Goal: Task Accomplishment & Management: Manage account settings

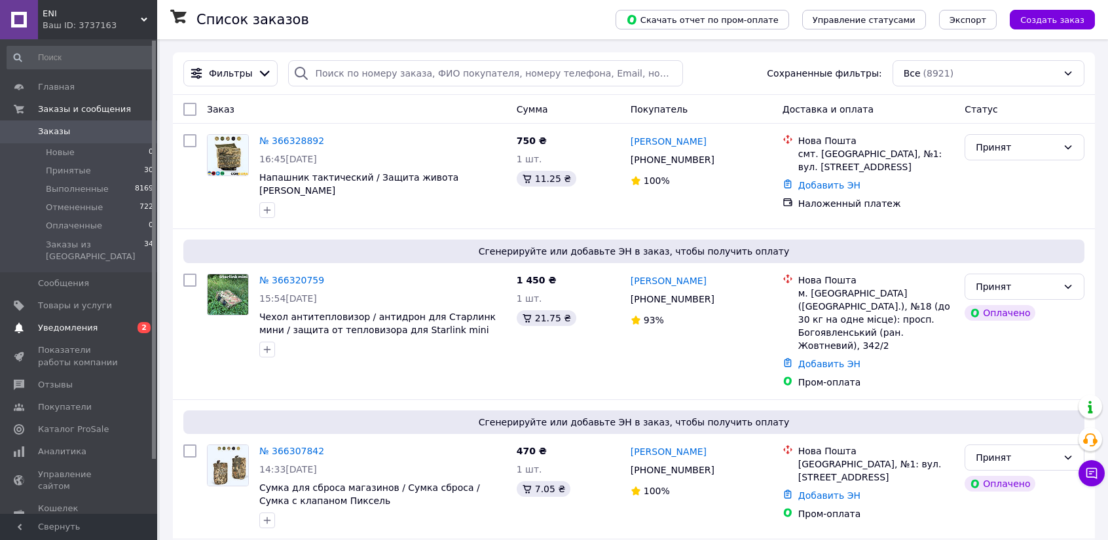
click at [69, 317] on link "Уведомления 0 2" at bounding box center [80, 328] width 161 height 22
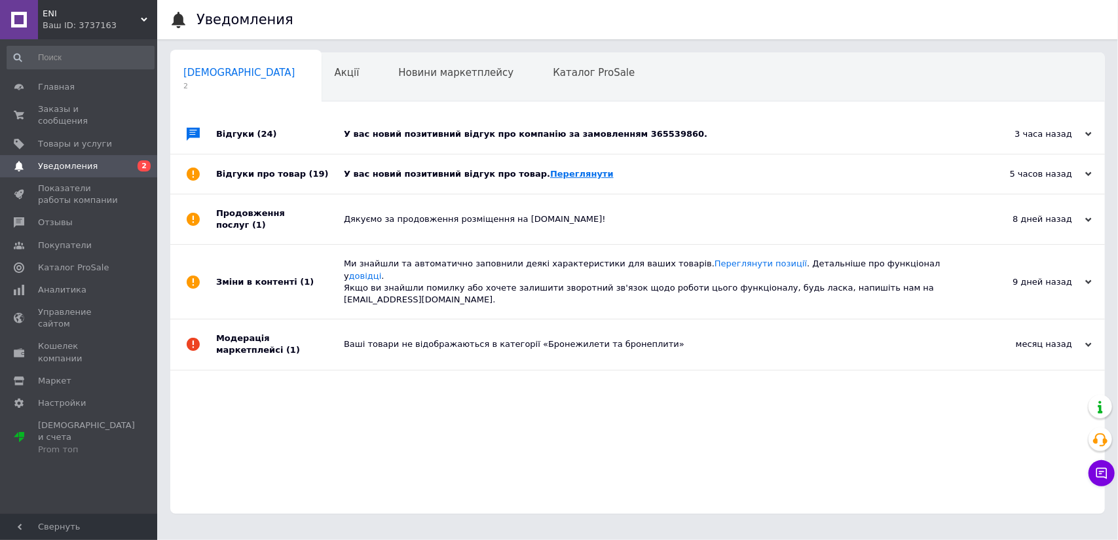
click at [550, 174] on link "Переглянути" at bounding box center [582, 174] width 64 height 10
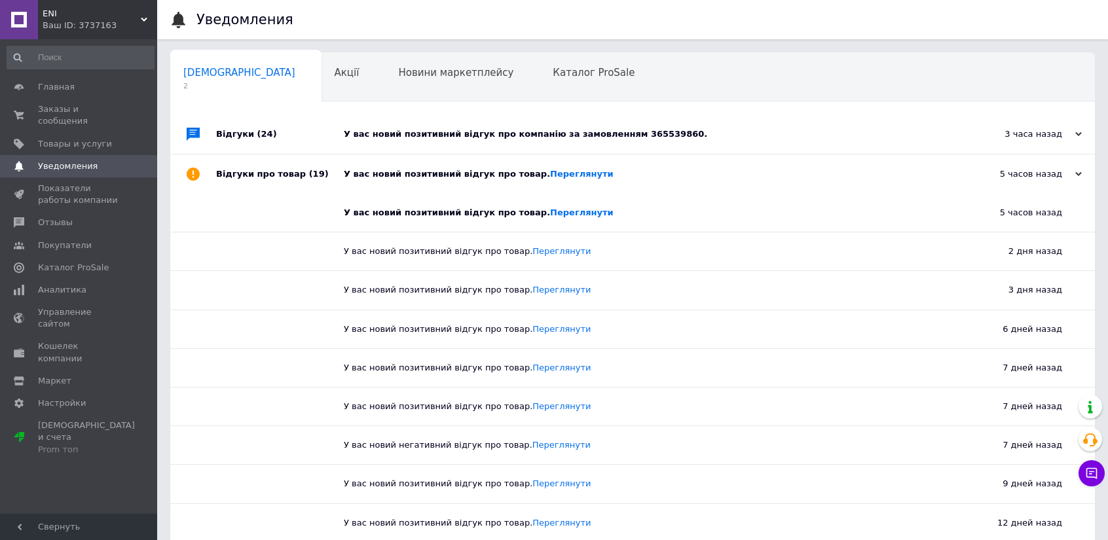
click at [608, 130] on div "У вас новий позитивний відгук про компанію за замовленням 365539860." at bounding box center [647, 134] width 607 height 12
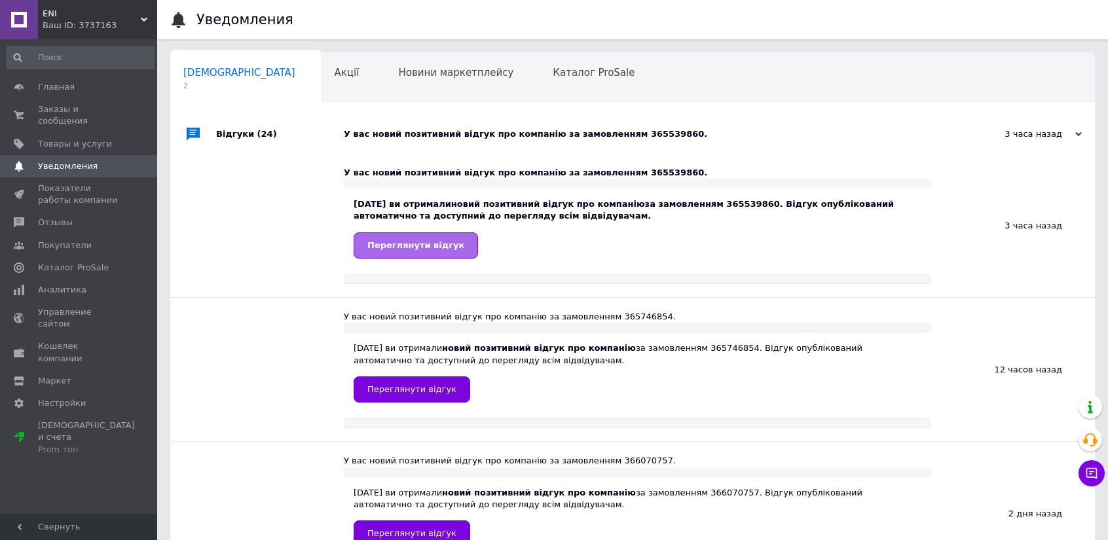
click at [405, 250] on span "Переглянути відгук" at bounding box center [415, 245] width 97 height 10
click at [73, 101] on link "Заказы и сообщения 0 0" at bounding box center [80, 115] width 161 height 34
